Goal: Information Seeking & Learning: Compare options

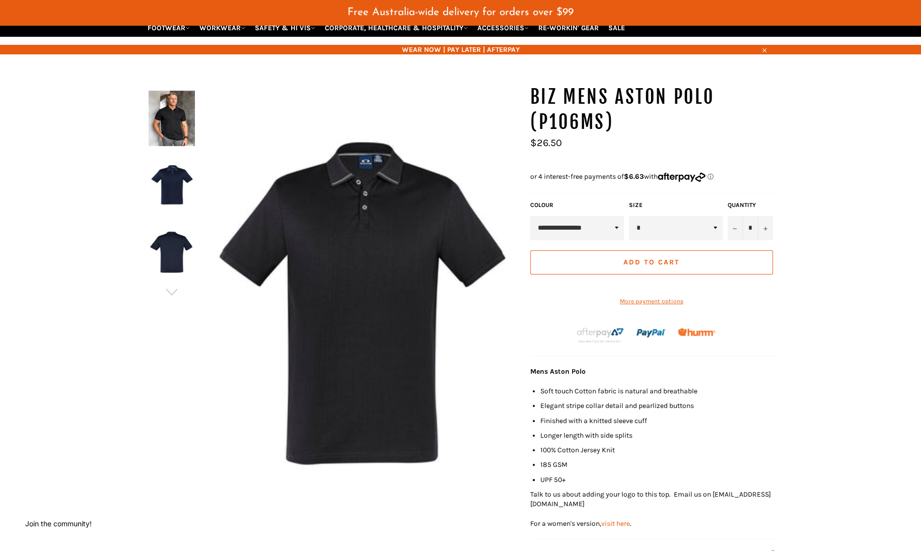
scroll to position [77, 0]
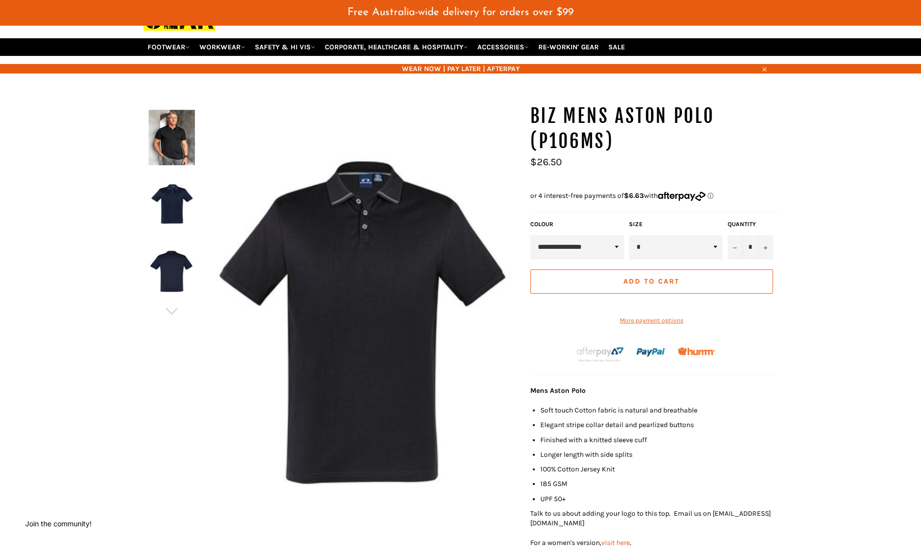
click at [169, 121] on img at bounding box center [172, 137] width 46 height 55
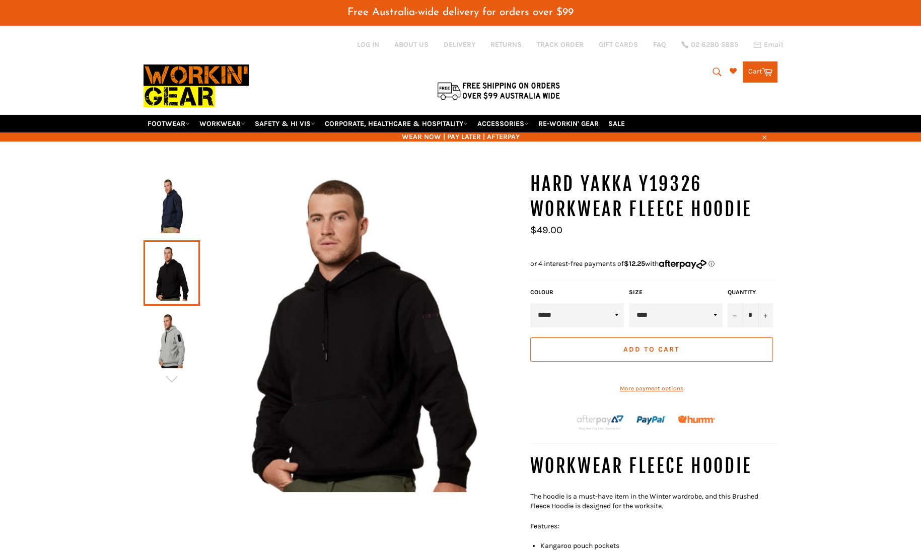
click at [171, 214] on img at bounding box center [172, 205] width 46 height 55
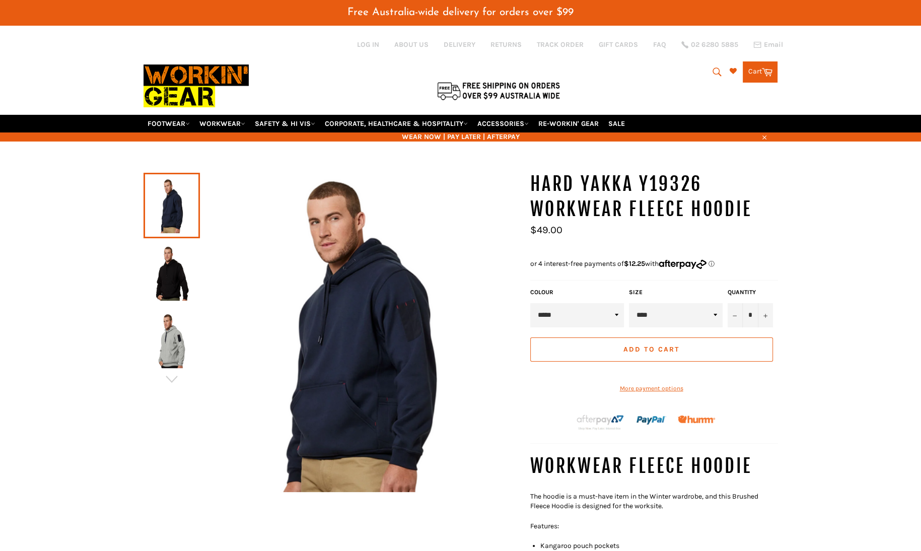
click at [165, 335] on img at bounding box center [172, 340] width 46 height 55
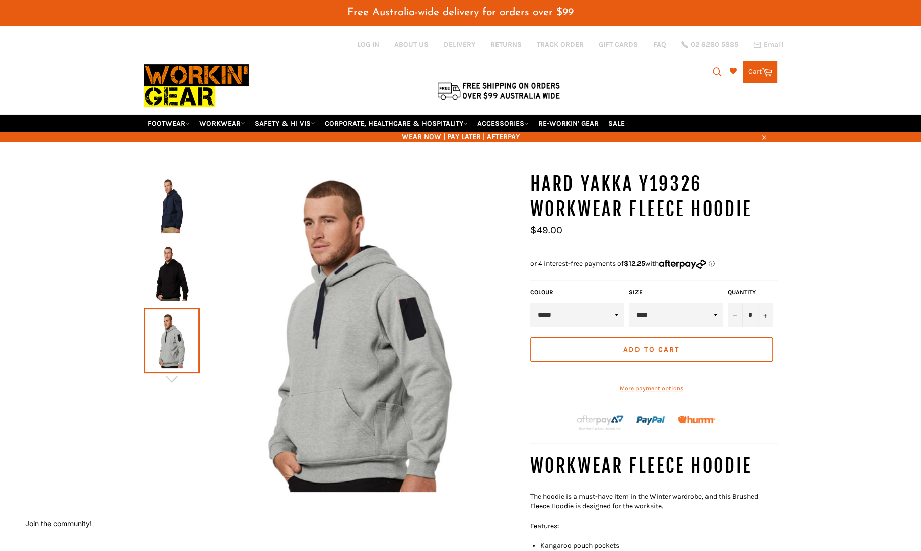
click at [175, 271] on img at bounding box center [172, 272] width 46 height 55
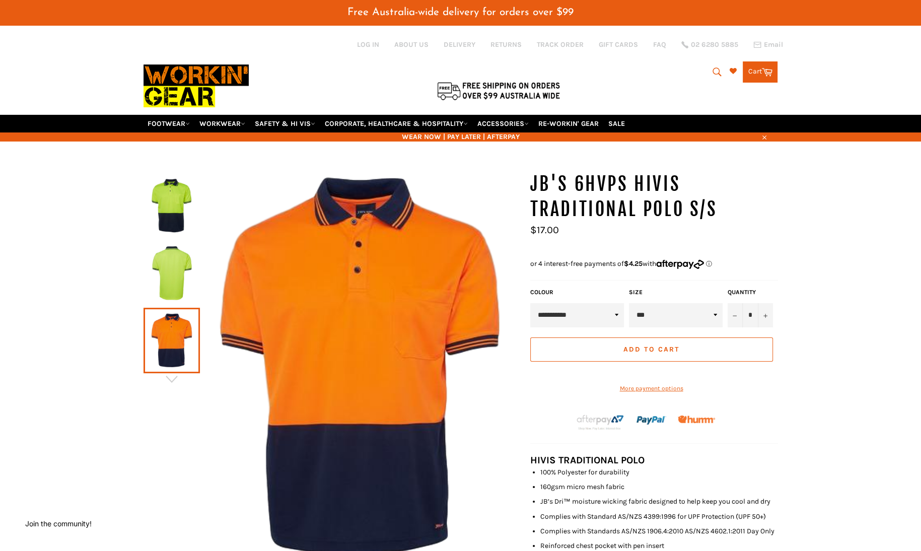
drag, startPoint x: 524, startPoint y: 219, endPoint x: 563, endPoint y: 215, distance: 38.6
click at [563, 215] on div "**********" at bounding box center [649, 410] width 258 height 476
click at [578, 225] on ul "Sale Regular price $17.00" at bounding box center [654, 237] width 248 height 24
drag, startPoint x: 559, startPoint y: 218, endPoint x: 475, endPoint y: 217, distance: 84.1
click at [475, 217] on div "JB'S 6HVPS HiVis Traditional Polo S/S *" at bounding box center [455, 410] width 645 height 476
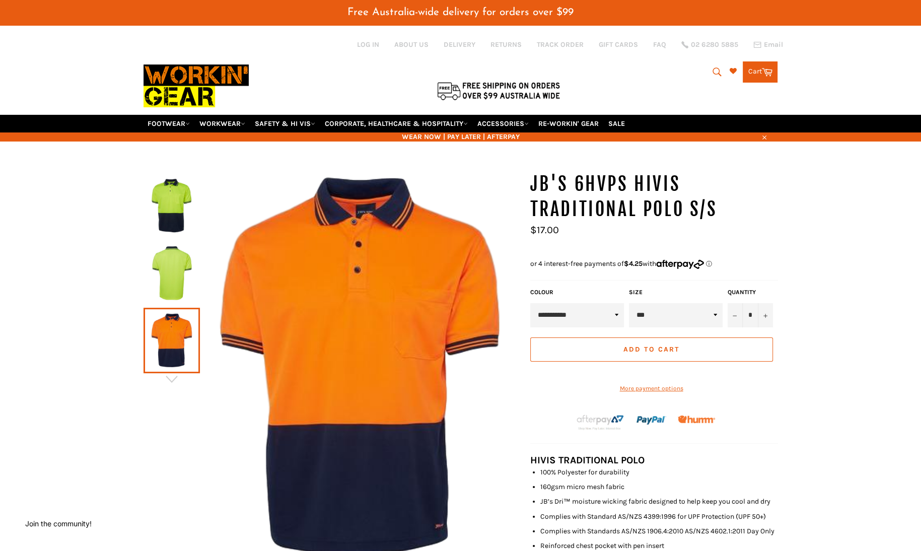
drag, startPoint x: 556, startPoint y: 233, endPoint x: 550, endPoint y: 231, distance: 6.7
click at [550, 231] on ul "Sale Regular price $17.00" at bounding box center [654, 237] width 248 height 24
drag, startPoint x: 550, startPoint y: 215, endPoint x: 479, endPoint y: 219, distance: 70.6
click at [478, 219] on div "JB'S 6HVPS HiVis Traditional Polo S/S *" at bounding box center [455, 410] width 645 height 476
click at [526, 212] on div "**********" at bounding box center [649, 410] width 258 height 476
